Goal: Use online tool/utility: Utilize a website feature to perform a specific function

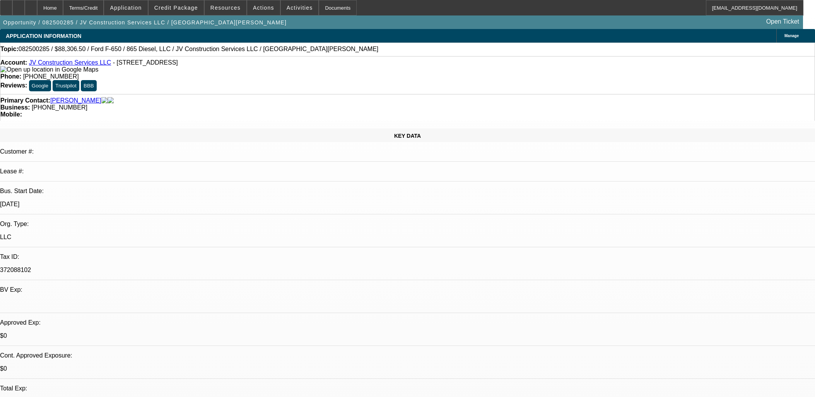
select select "0.15"
select select "2"
select select "0.1"
select select "4"
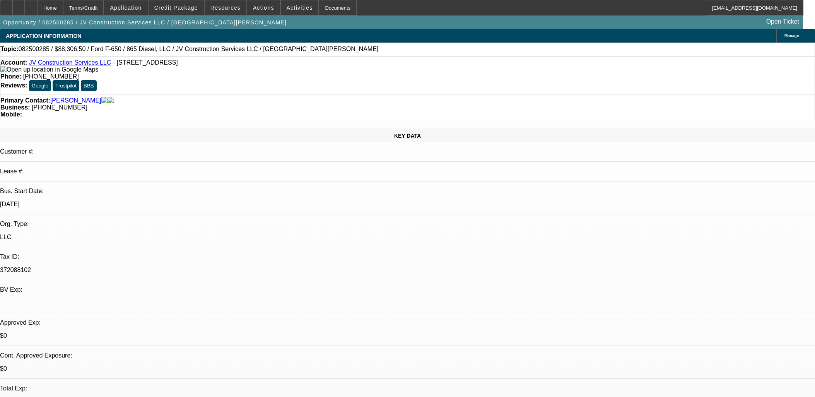
select select "0.1"
select select "2"
select select "0.1"
select select "4"
